Goal: Browse casually: Explore the website without a specific task or goal

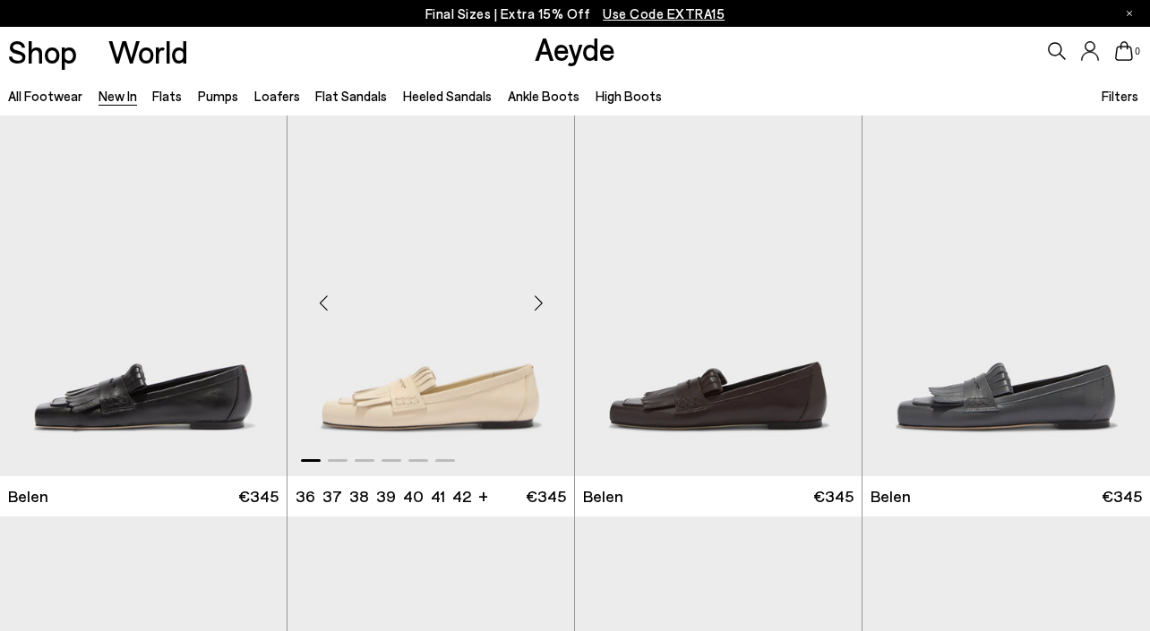
click at [537, 300] on div "Next slide" at bounding box center [538, 304] width 54 height 54
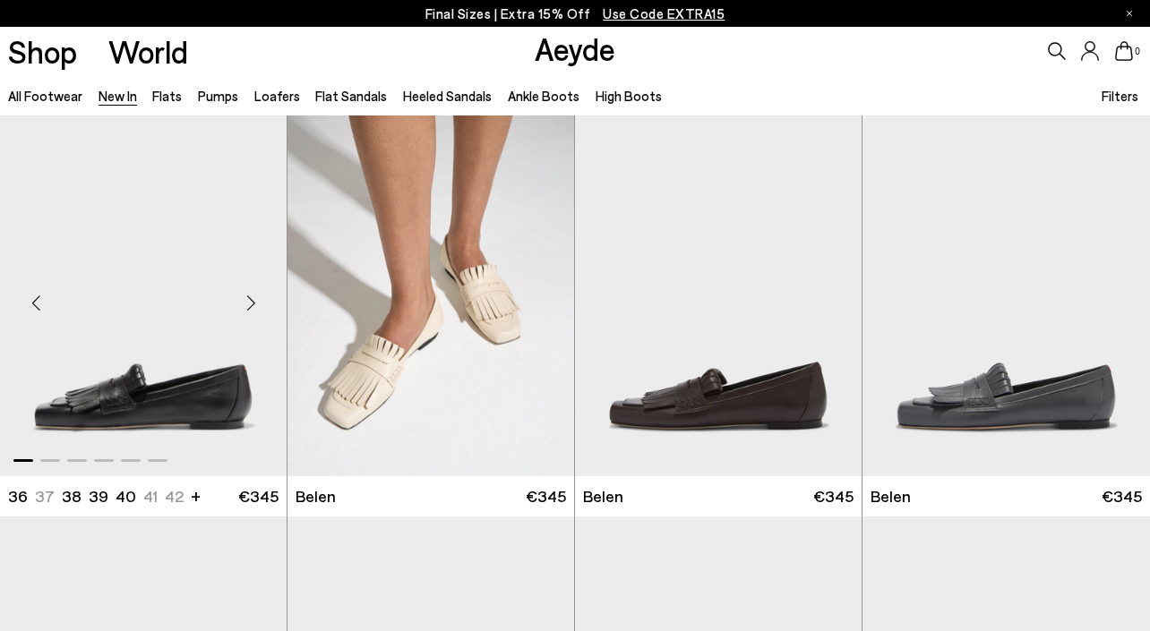
click at [253, 298] on div "Next slide" at bounding box center [251, 304] width 54 height 54
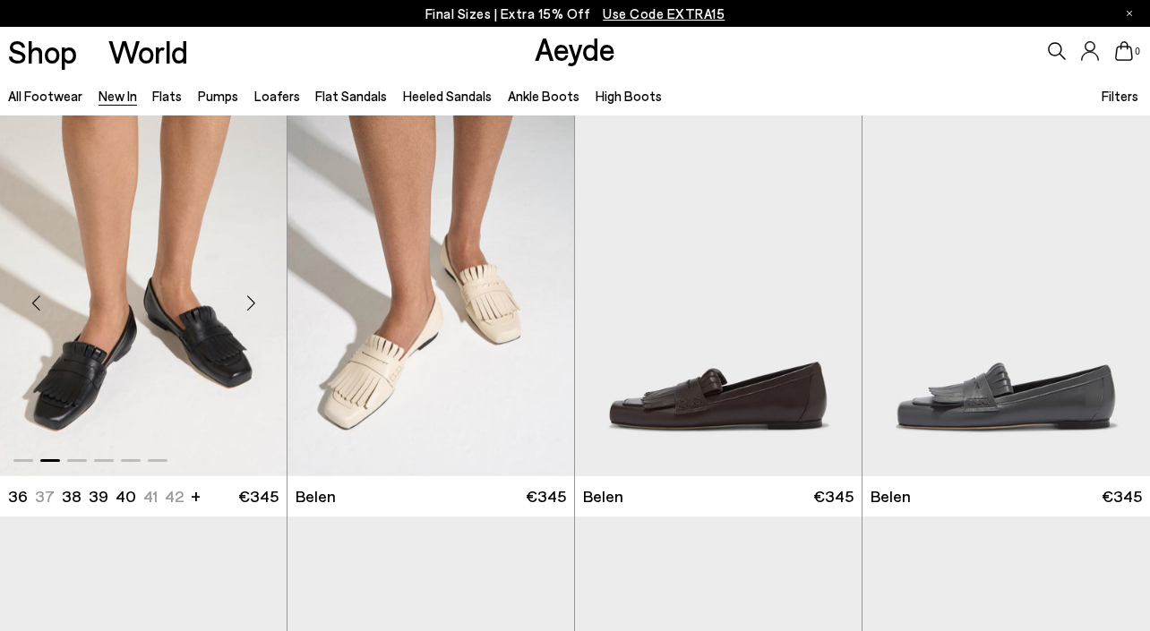
click at [253, 298] on div "Next slide" at bounding box center [251, 304] width 54 height 54
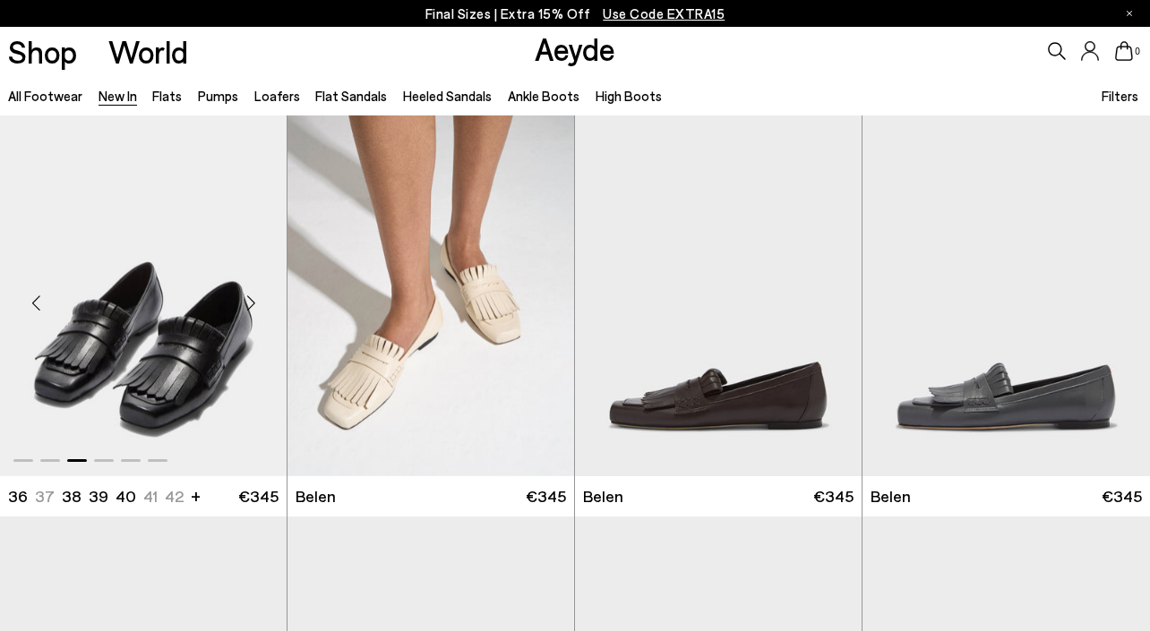
click at [253, 298] on div "Next slide" at bounding box center [251, 304] width 54 height 54
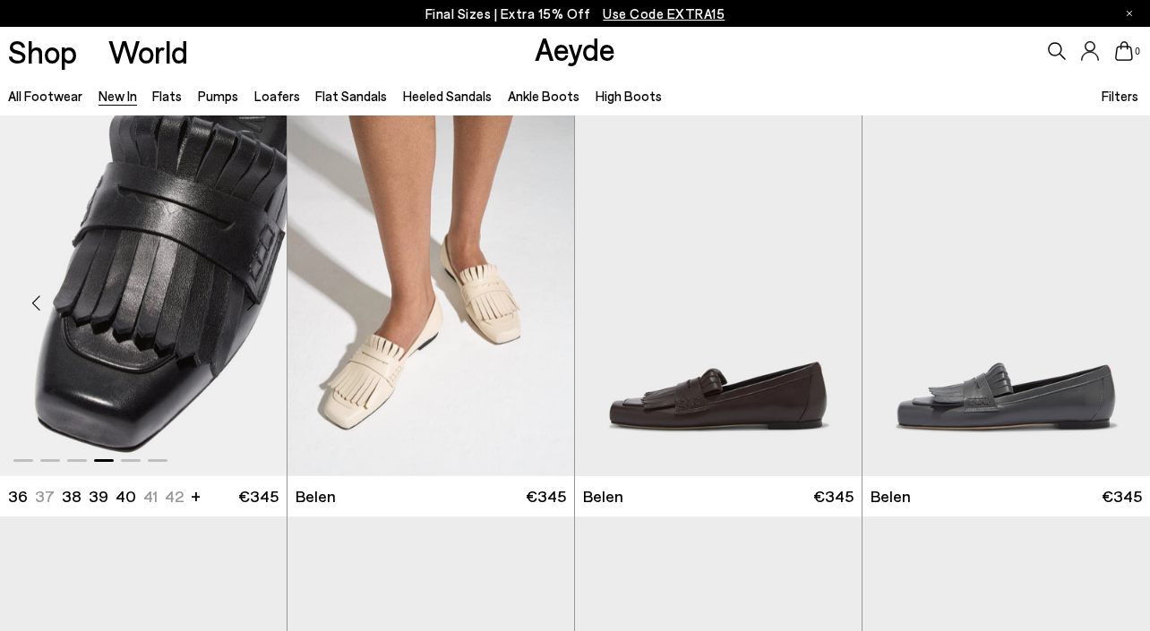
click at [253, 298] on div "Next slide" at bounding box center [251, 304] width 54 height 54
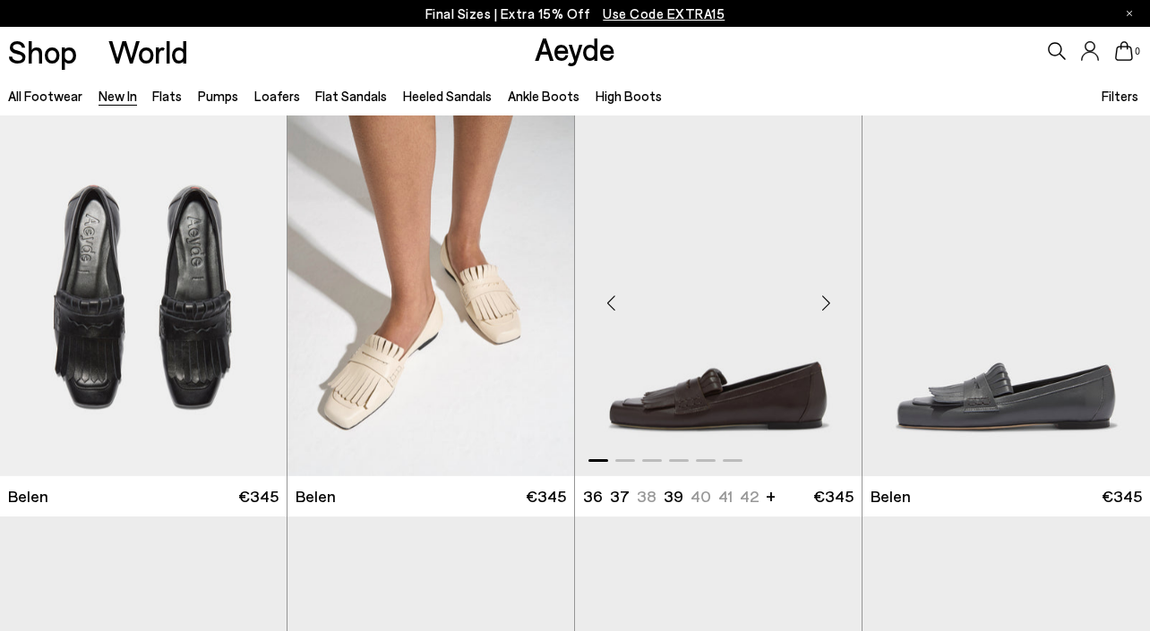
click at [822, 298] on div "Next slide" at bounding box center [826, 304] width 54 height 54
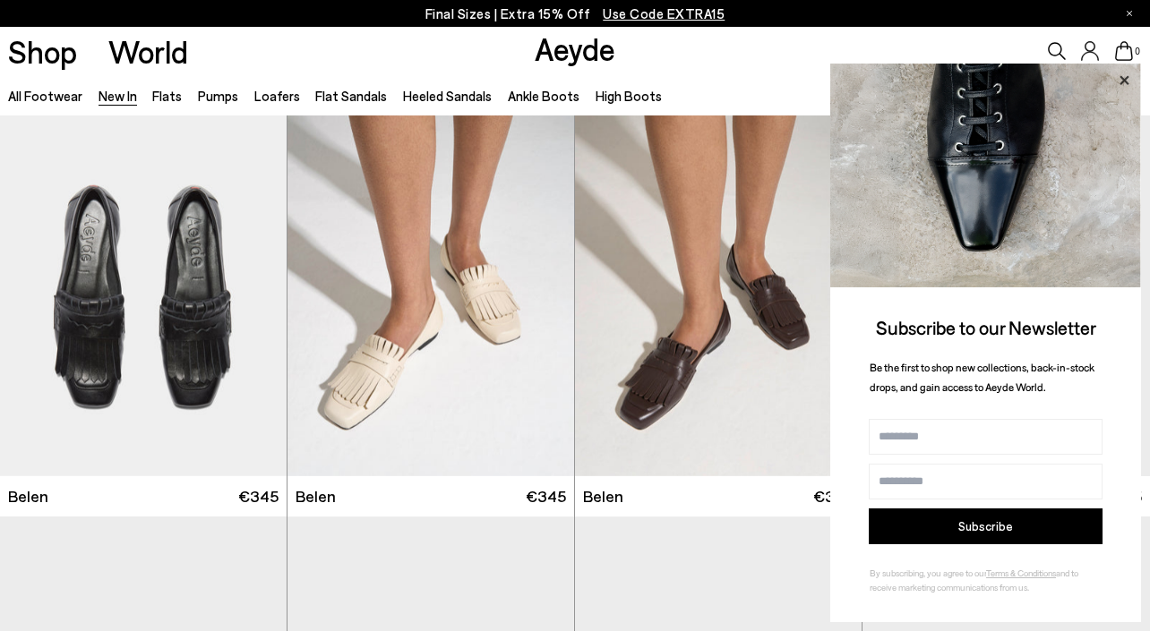
click at [1125, 78] on icon at bounding box center [1123, 80] width 23 height 23
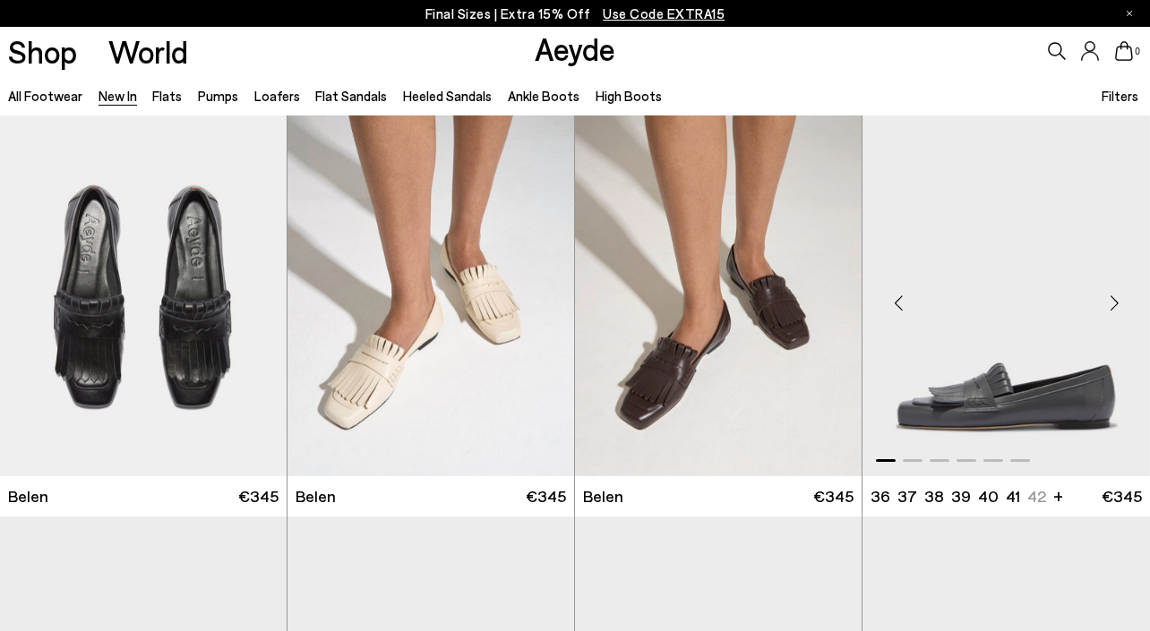
click at [1118, 296] on div "Next slide" at bounding box center [1114, 304] width 54 height 54
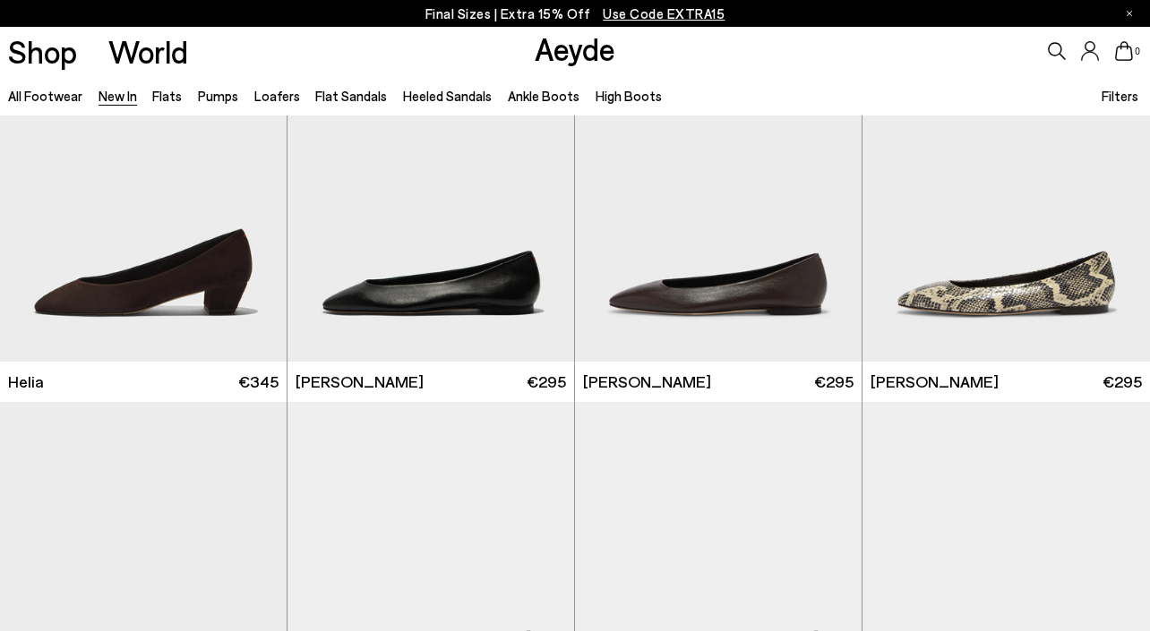
scroll to position [1713, 0]
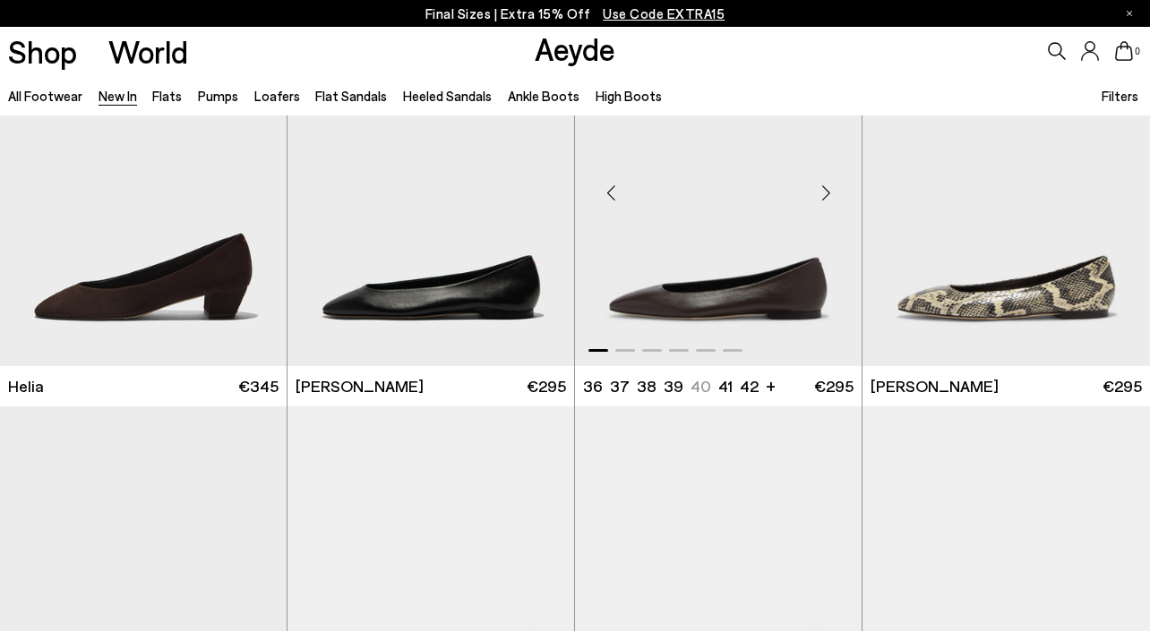
click at [819, 189] on div "Next slide" at bounding box center [826, 194] width 54 height 54
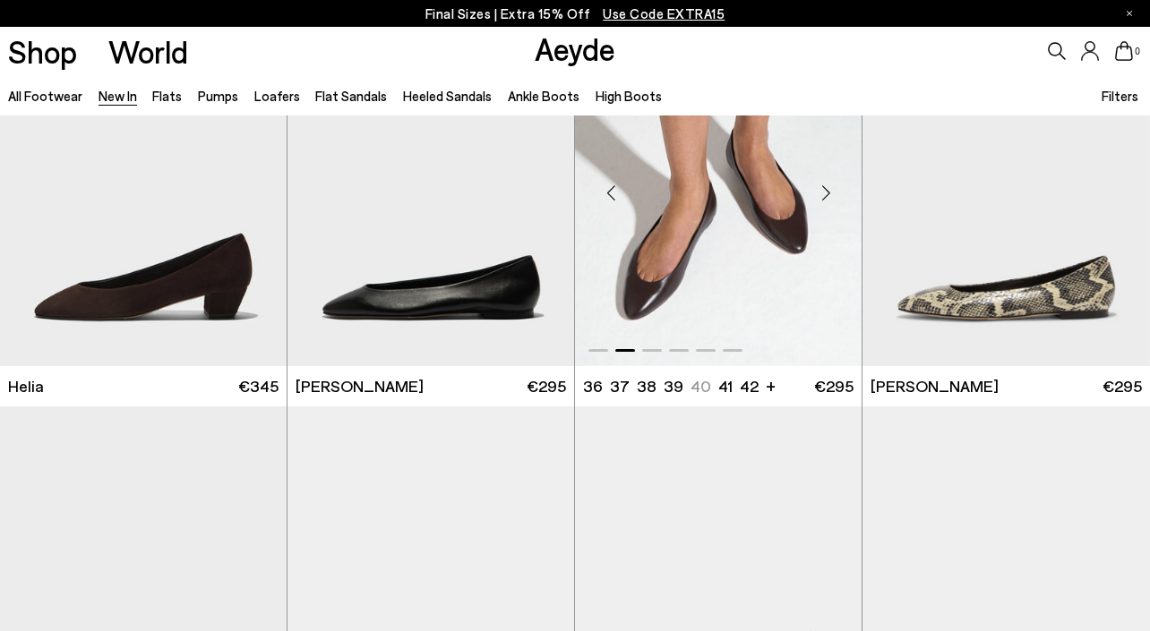
click at [819, 189] on div "Next slide" at bounding box center [826, 194] width 54 height 54
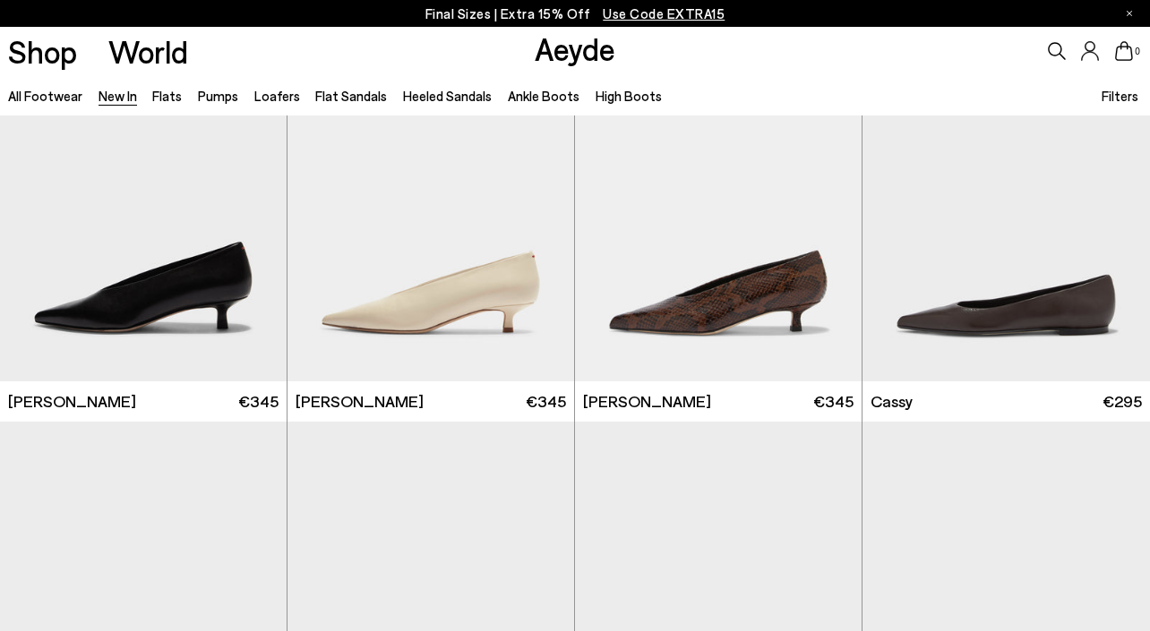
scroll to position [6113, 0]
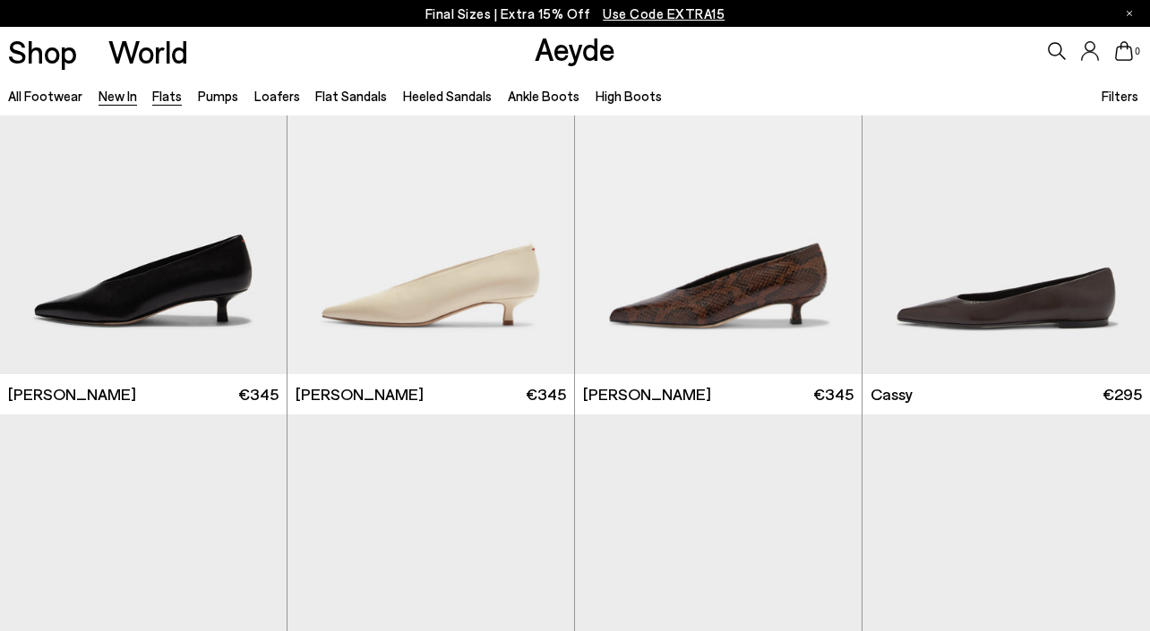
click at [169, 97] on link "Flats" at bounding box center [167, 96] width 30 height 16
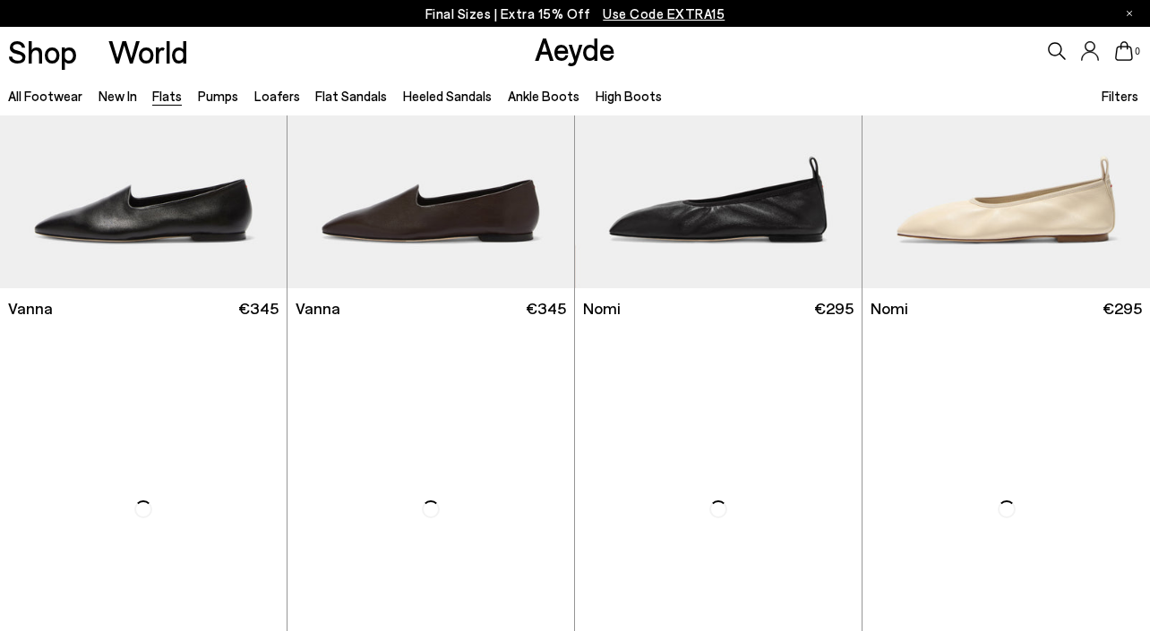
scroll to position [588, 0]
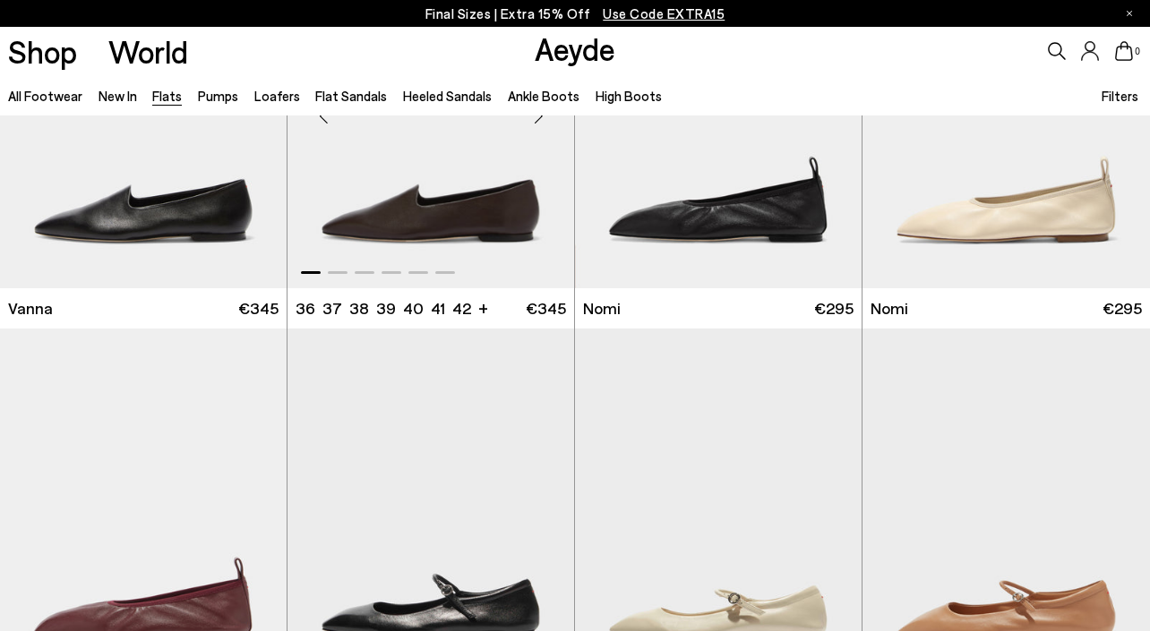
click at [533, 138] on div "Next slide" at bounding box center [538, 116] width 54 height 54
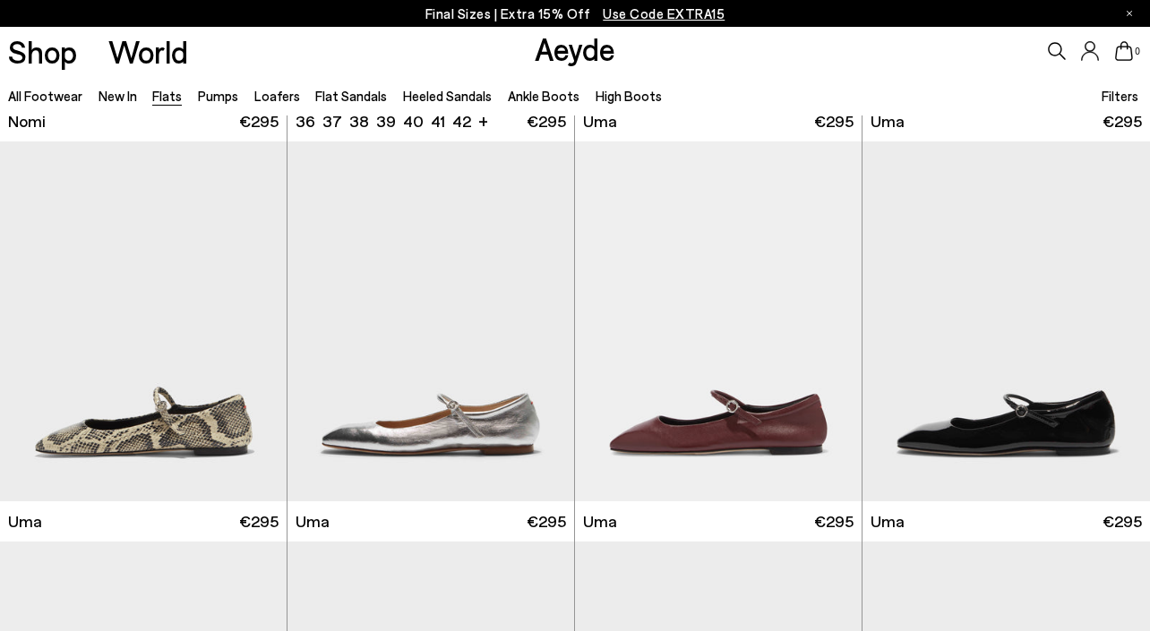
scroll to position [1178, 0]
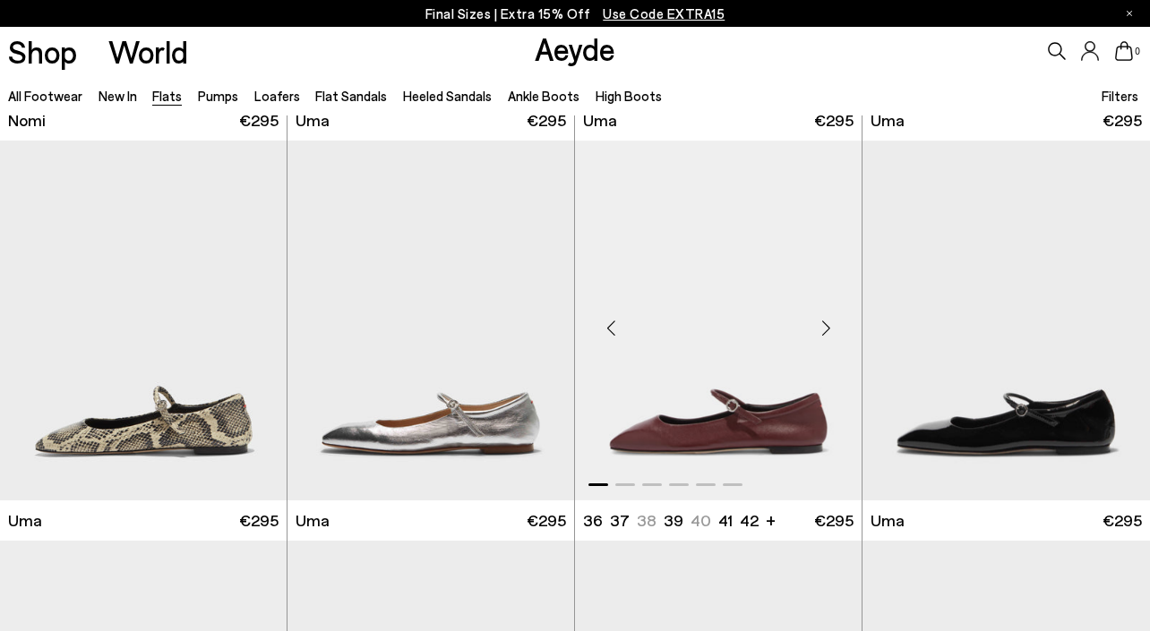
click at [829, 324] on div "Next slide" at bounding box center [826, 328] width 54 height 54
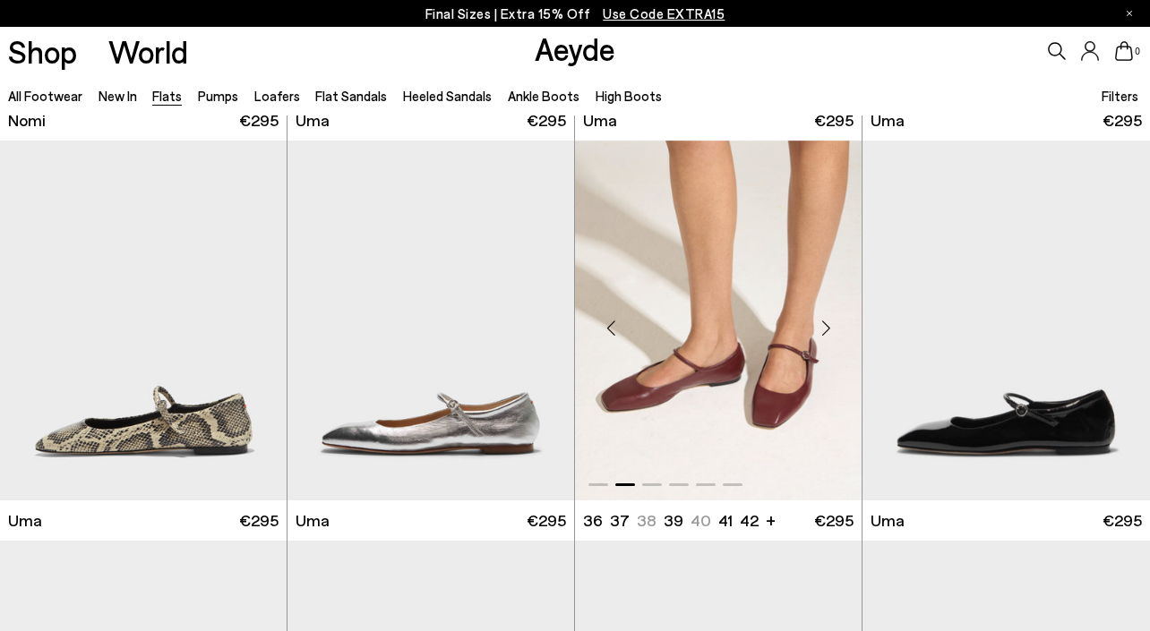
click at [829, 324] on div "Next slide" at bounding box center [826, 328] width 54 height 54
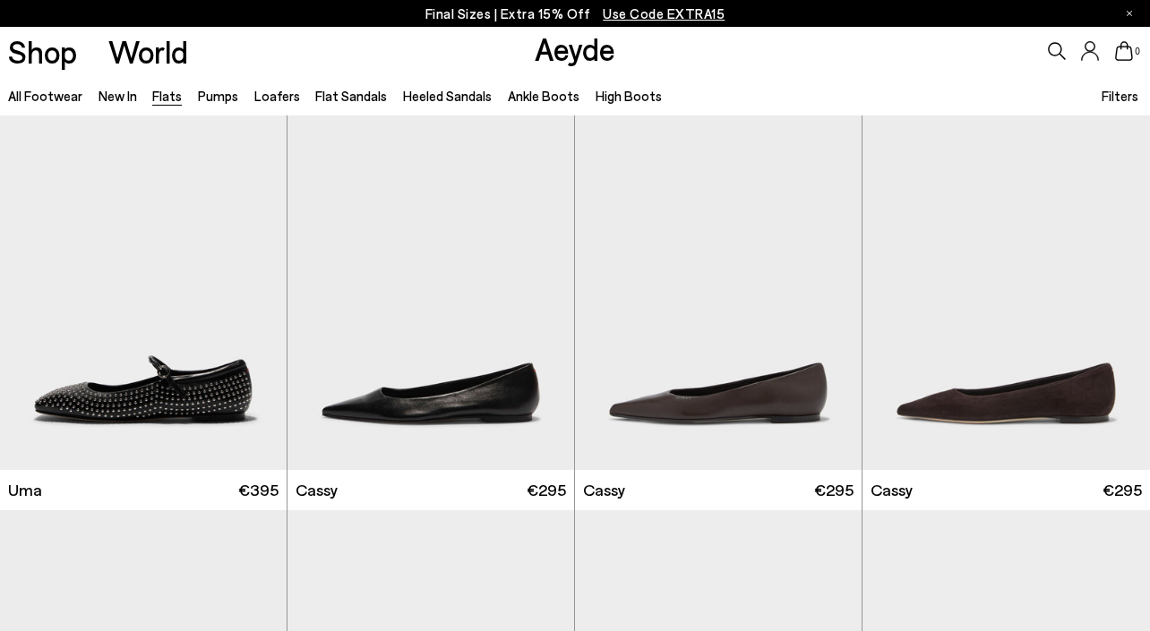
scroll to position [1611, 0]
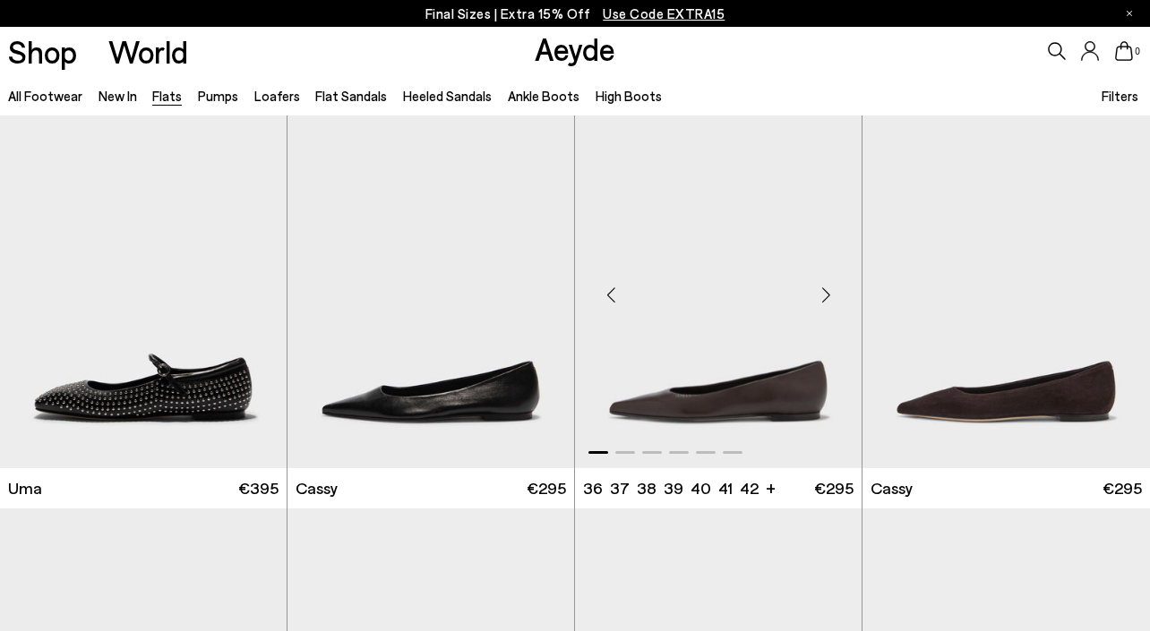
click at [829, 292] on div "Next slide" at bounding box center [826, 296] width 54 height 54
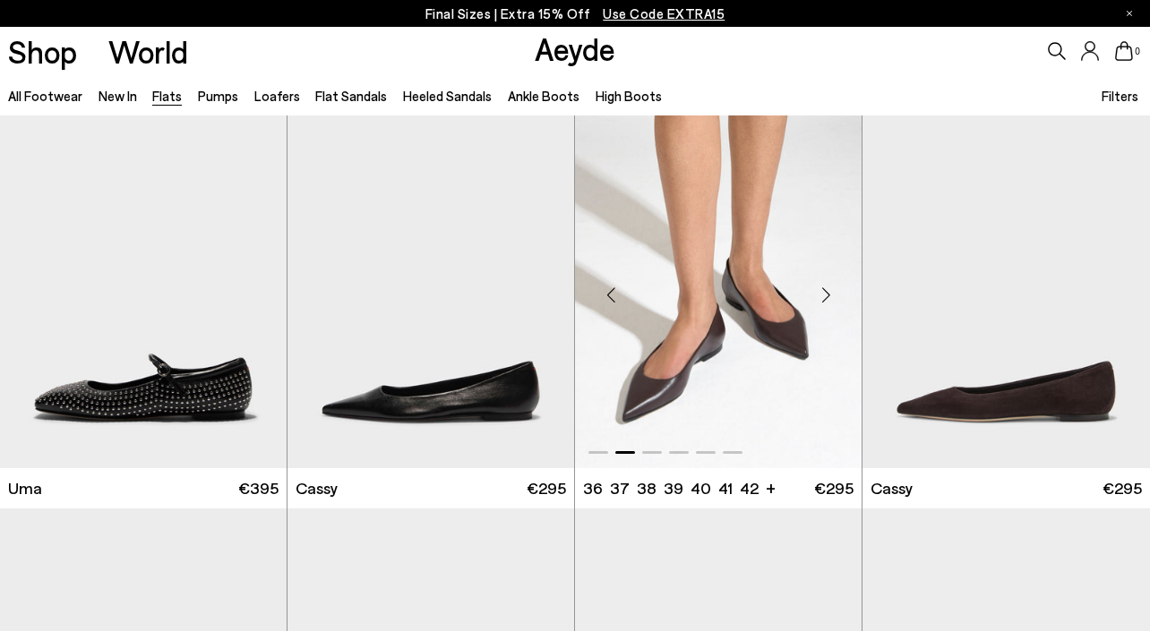
click at [829, 292] on div "Next slide" at bounding box center [826, 296] width 54 height 54
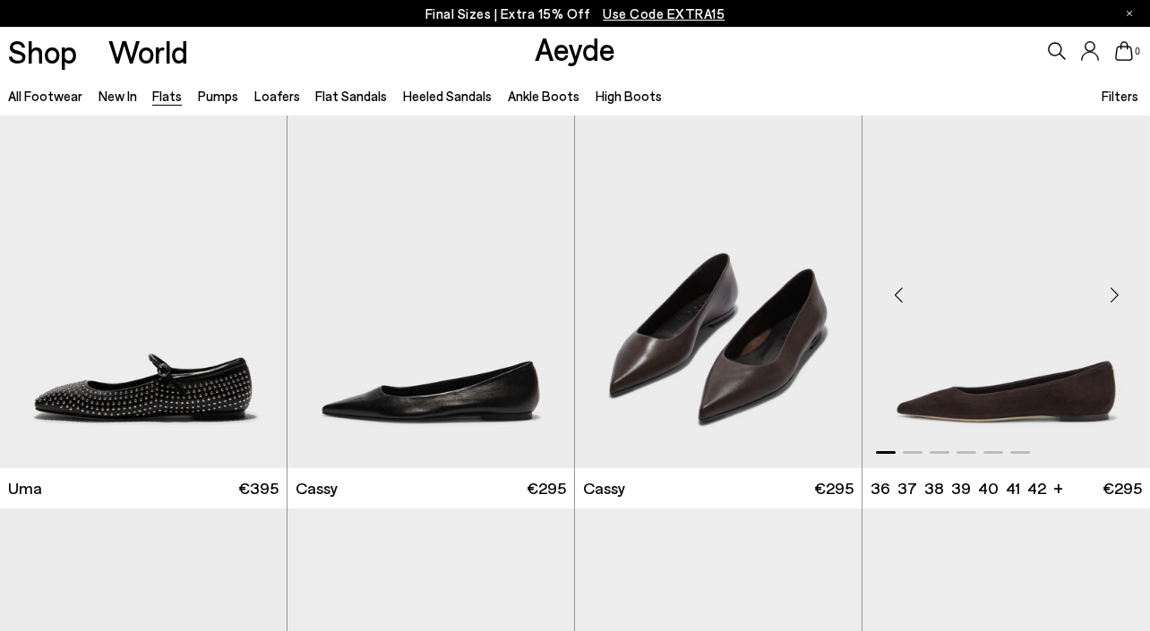
click at [1118, 296] on div "Next slide" at bounding box center [1114, 296] width 54 height 54
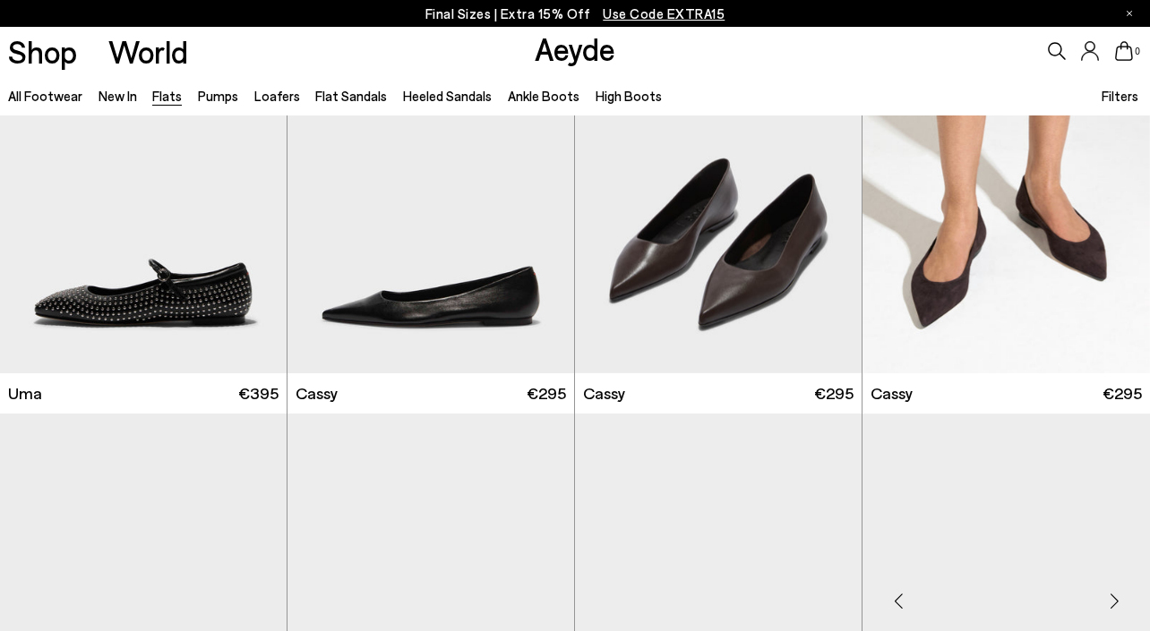
scroll to position [1707, 0]
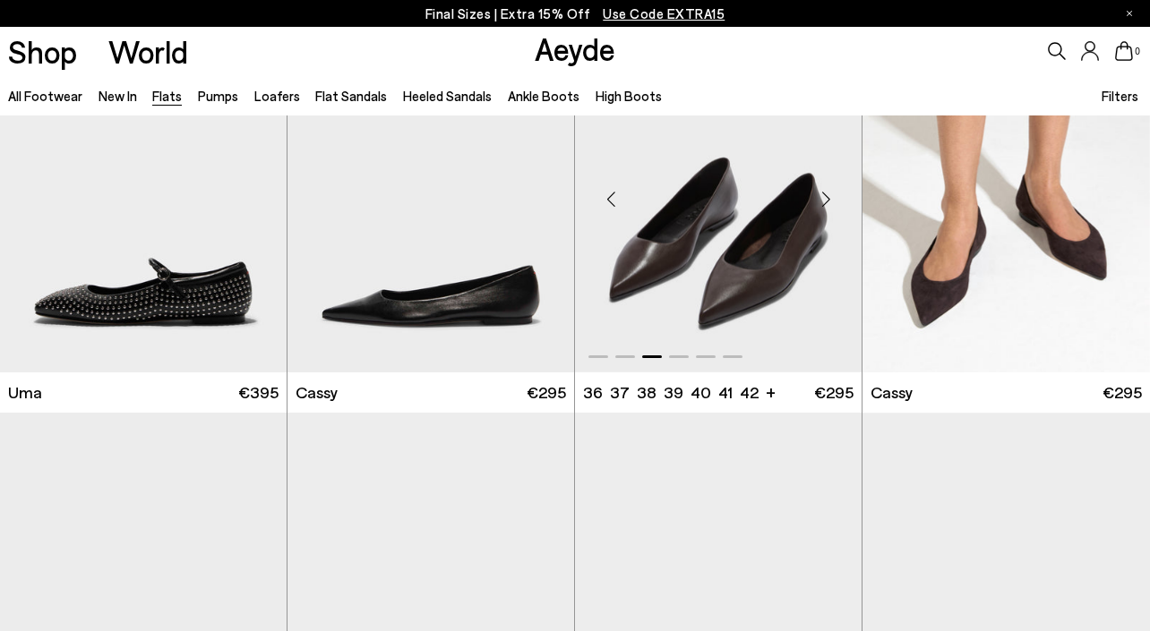
click at [767, 259] on img "3 / 6" at bounding box center [718, 192] width 287 height 361
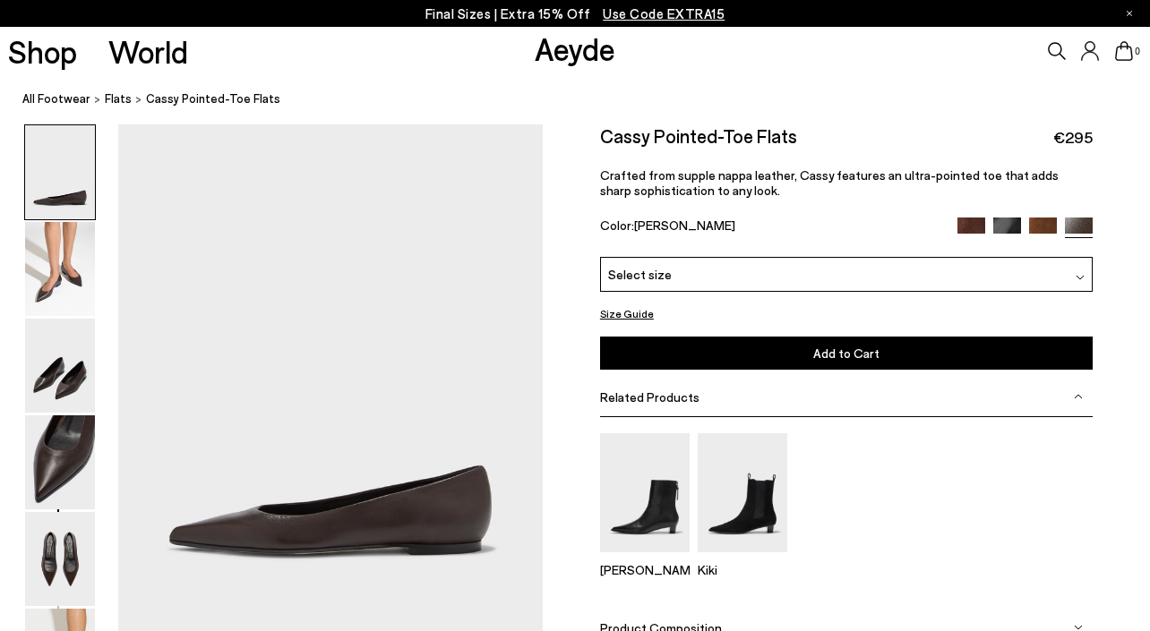
click at [968, 225] on img at bounding box center [971, 232] width 28 height 28
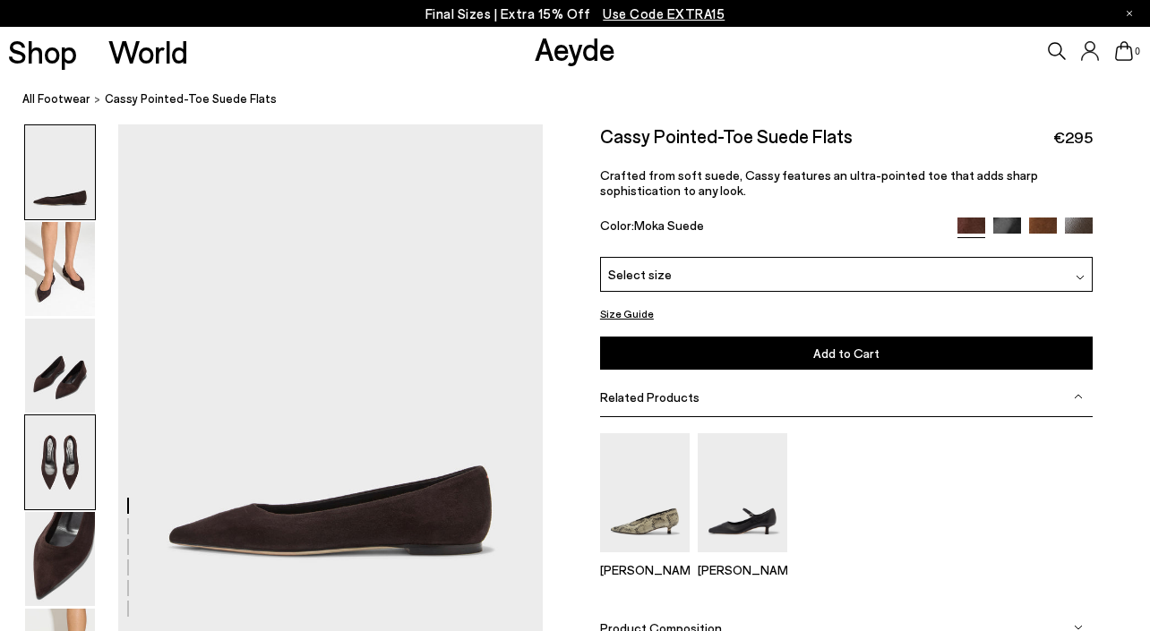
click at [63, 454] on img at bounding box center [60, 463] width 70 height 94
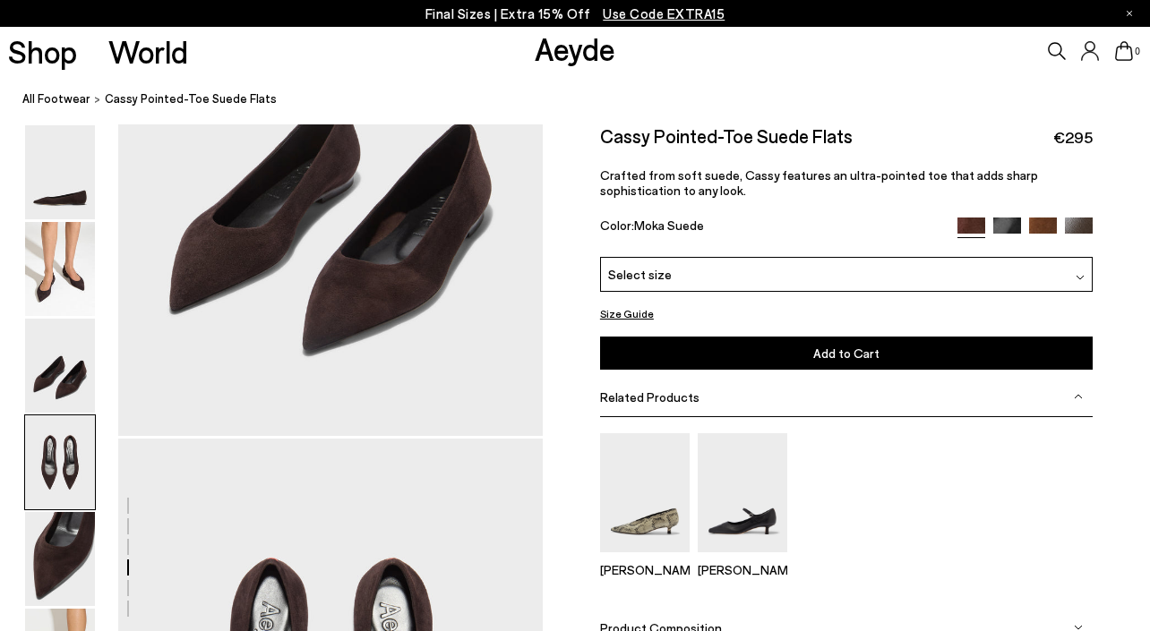
scroll to position [1647, 0]
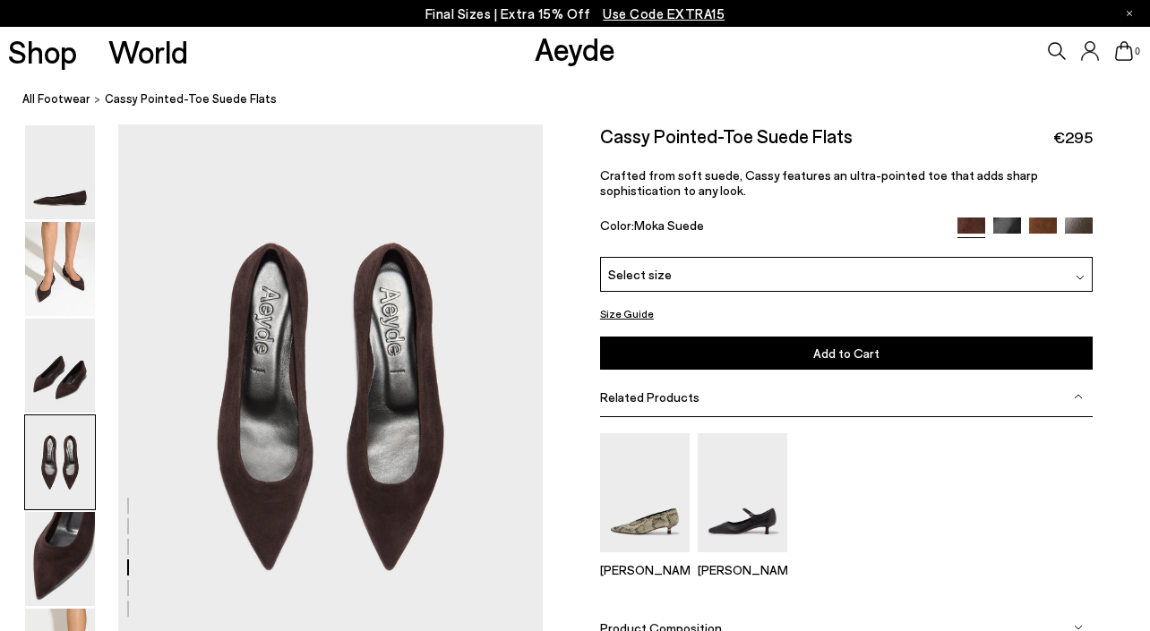
click at [1042, 225] on img at bounding box center [1043, 232] width 28 height 28
